Goal: Task Accomplishment & Management: Manage account settings

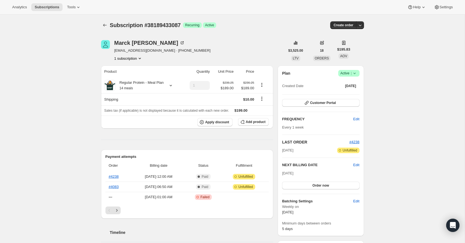
click at [356, 72] on icon at bounding box center [355, 74] width 6 height 6
click at [351, 94] on span "Cancel subscription" at bounding box center [347, 94] width 31 height 4
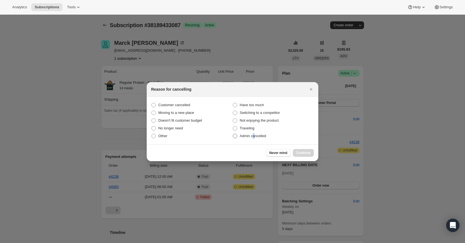
click at [255, 136] on span "Admin cancelled" at bounding box center [253, 136] width 26 height 4
click at [250, 136] on span "Admin cancelled" at bounding box center [253, 136] width 26 height 4
click at [233, 134] on input "Admin cancelled" at bounding box center [233, 134] width 0 height 0
radio input "true"
click at [303, 152] on span "Continue" at bounding box center [303, 153] width 14 height 4
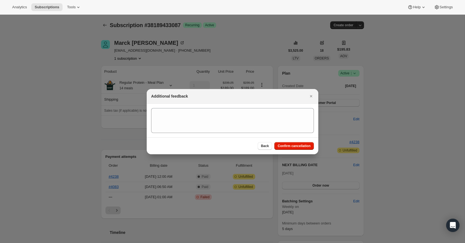
click at [303, 150] on div "Back Confirm cancellation" at bounding box center [233, 146] width 172 height 17
click at [303, 149] on button "Confirm cancellation" at bounding box center [294, 146] width 40 height 8
